Goal: Information Seeking & Learning: Learn about a topic

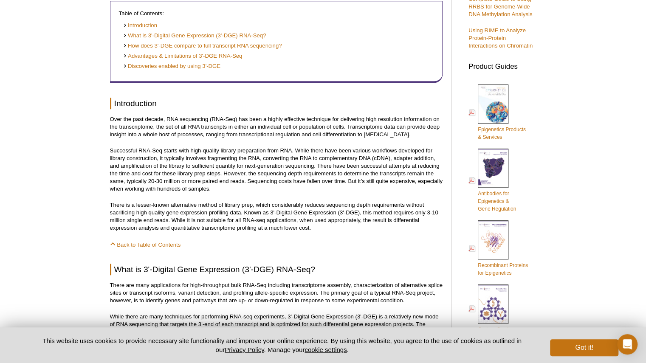
scroll to position [1068, 0]
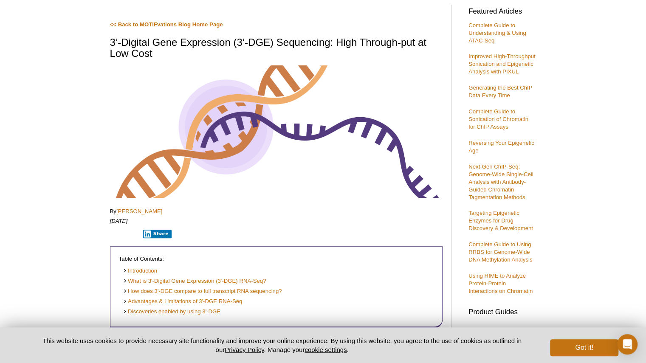
scroll to position [0, 0]
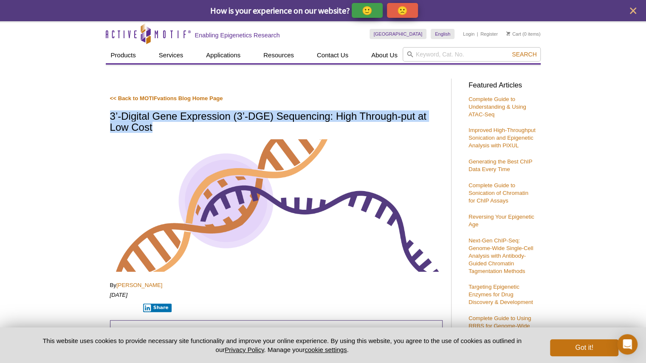
drag, startPoint x: 154, startPoint y: 127, endPoint x: 109, endPoint y: 118, distance: 45.9
